Goal: Task Accomplishment & Management: Use online tool/utility

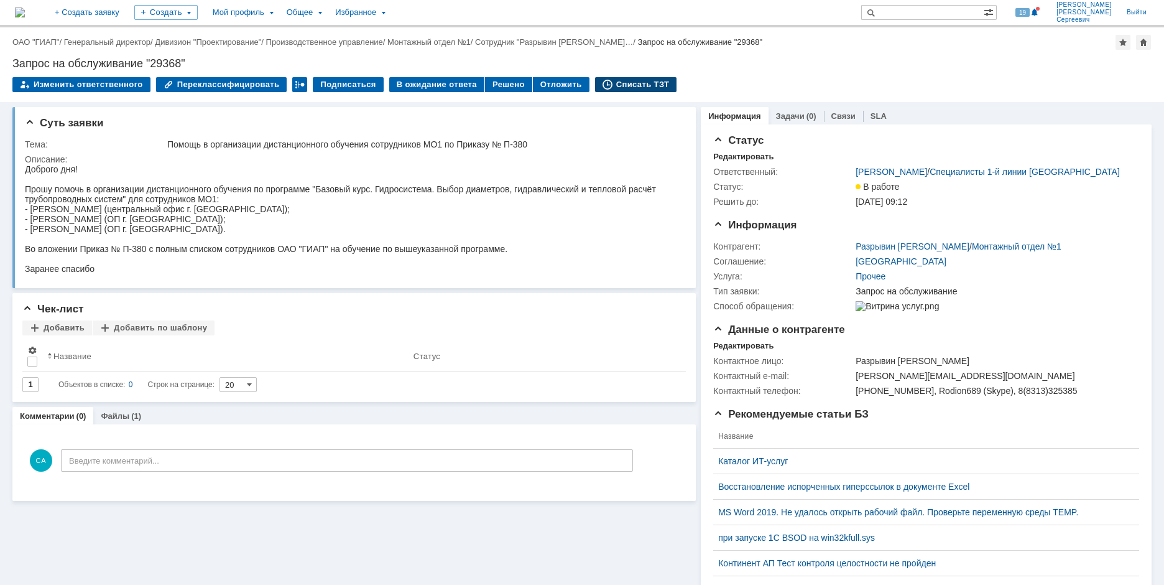
click at [616, 88] on div "Списать ТЗТ" at bounding box center [636, 84] width 82 height 15
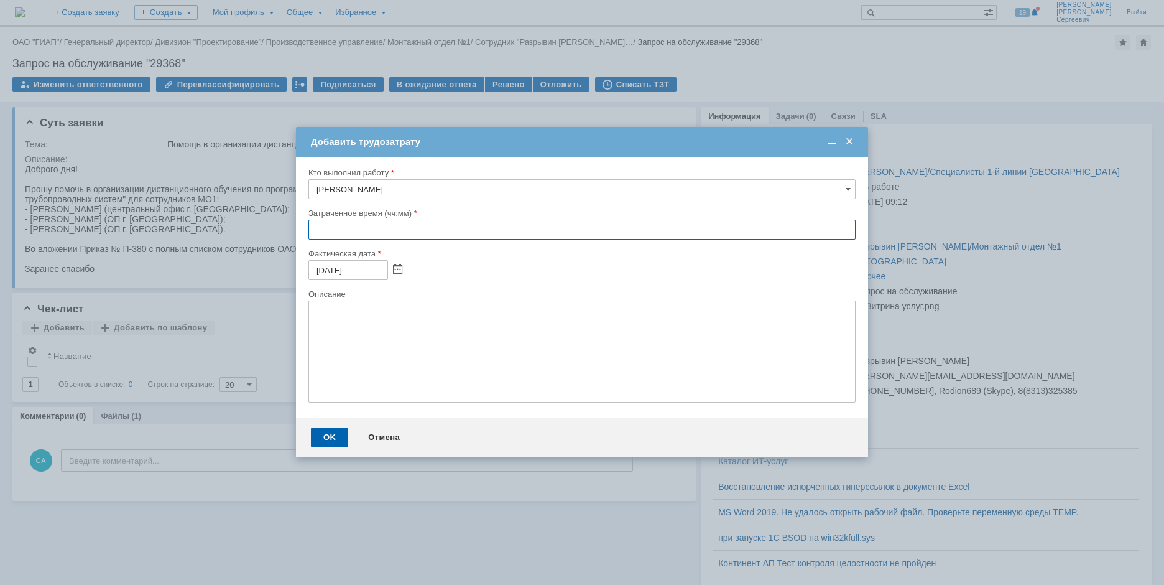
click at [313, 226] on input "text" at bounding box center [581, 230] width 547 height 20
click at [325, 229] on input "06:00" at bounding box center [581, 230] width 547 height 20
type input "05:00"
click at [324, 433] on div "OK" at bounding box center [329, 437] width 37 height 20
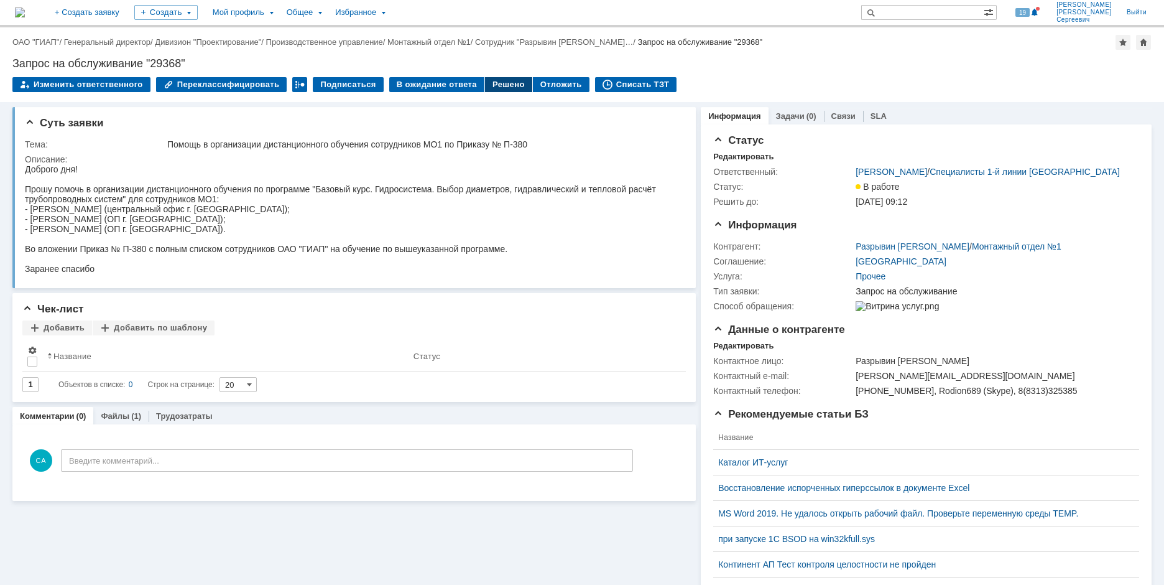
click at [491, 83] on div "Решено" at bounding box center [508, 84] width 47 height 15
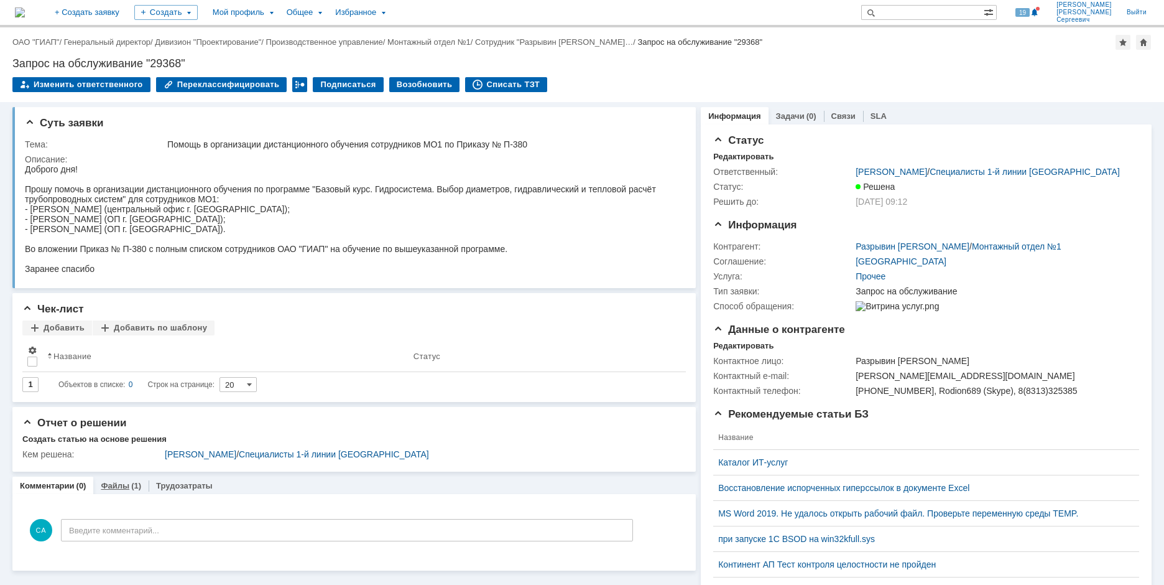
click at [124, 484] on link "Файлы" at bounding box center [115, 485] width 29 height 9
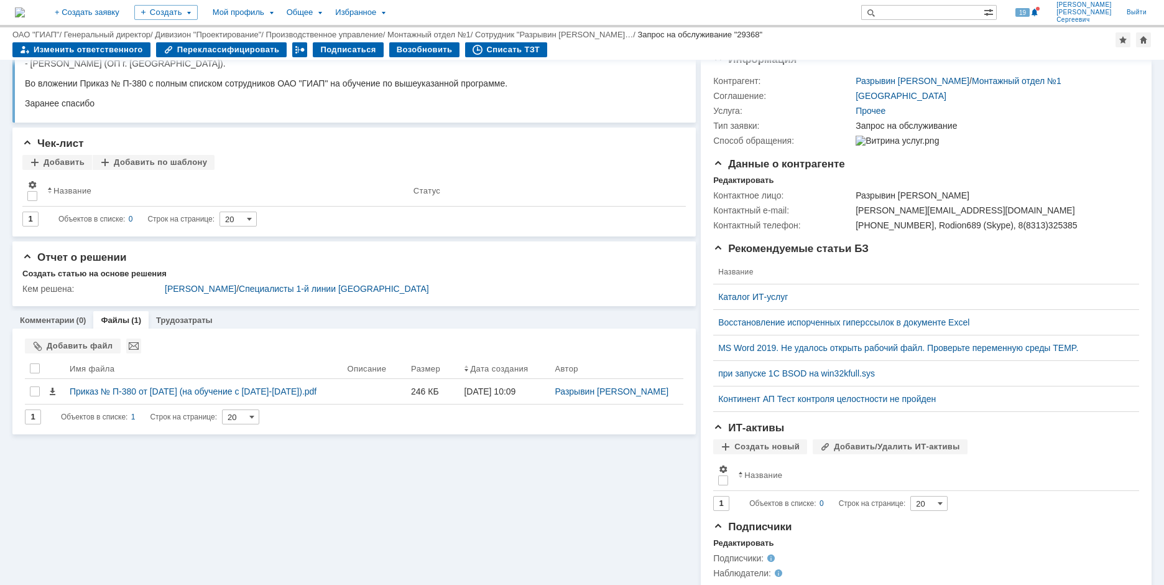
scroll to position [124, 0]
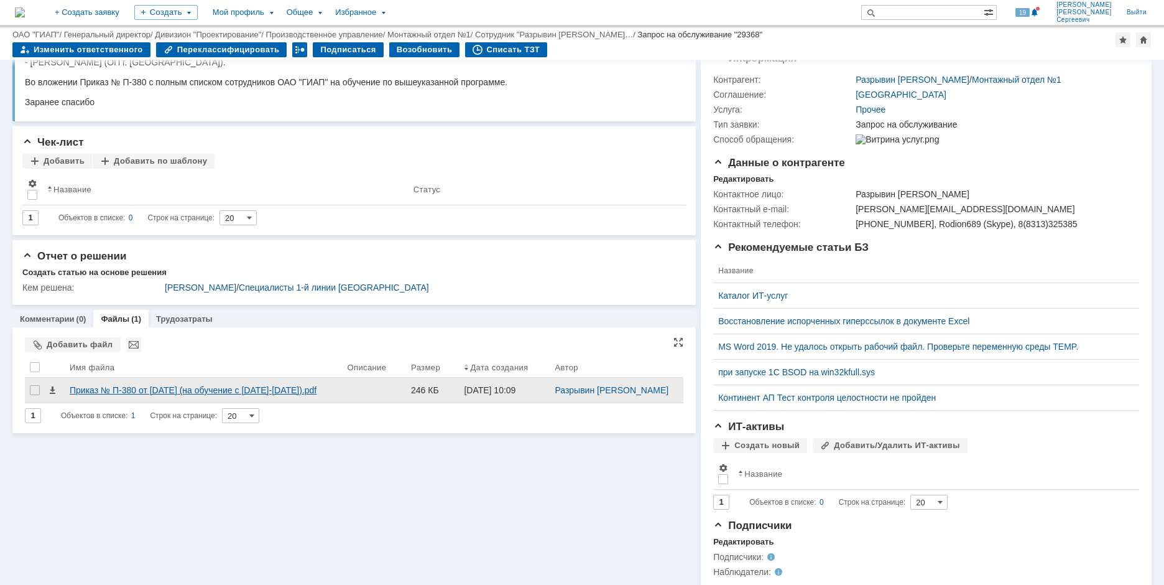
click at [142, 395] on div "Приказ № П-380 от [DATE] (на обучение с [DATE]-[DATE]).pdf" at bounding box center [203, 390] width 267 height 10
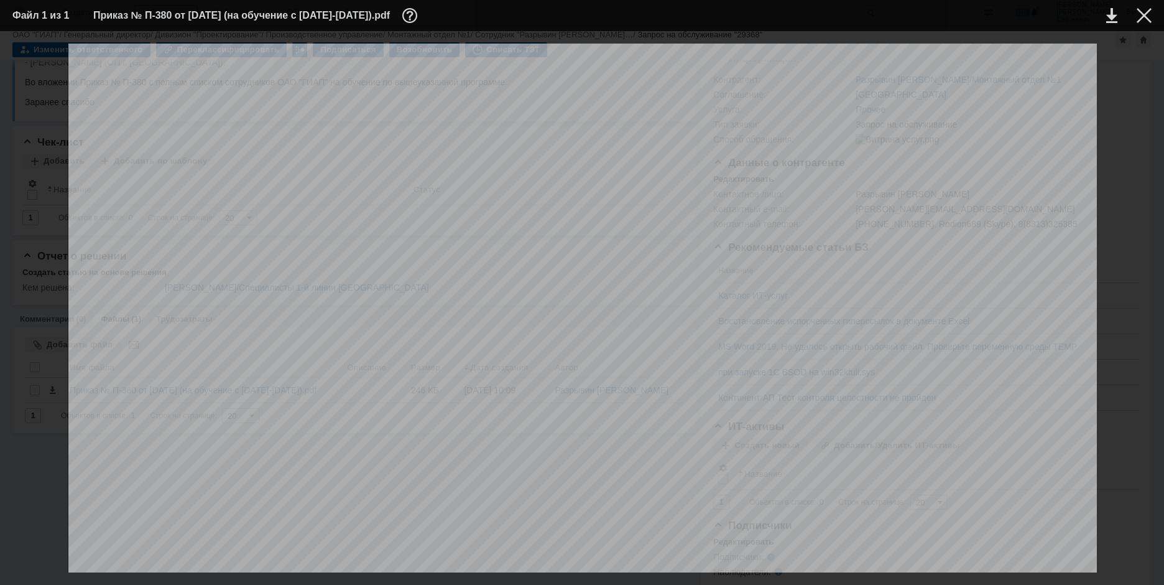
scroll to position [0, 0]
click at [1136, 17] on td at bounding box center [1135, 15] width 34 height 19
click at [1137, 16] on div at bounding box center [1144, 15] width 15 height 15
